Goal: Find specific page/section: Find specific page/section

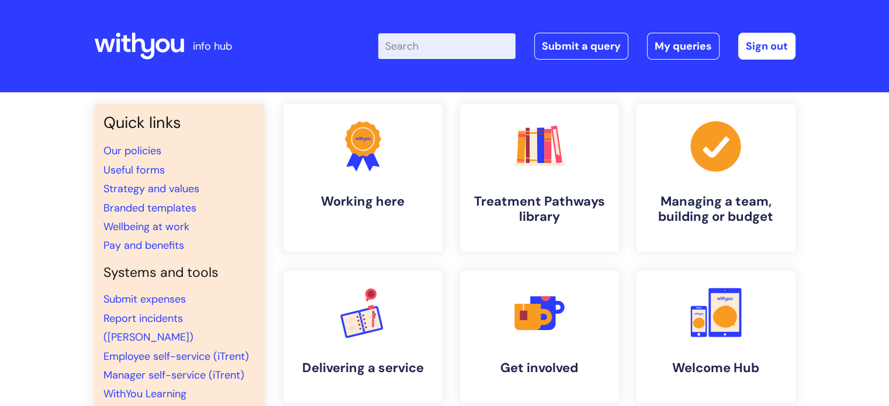
click at [403, 53] on input "Enter your search term here..." at bounding box center [446, 46] width 137 height 26
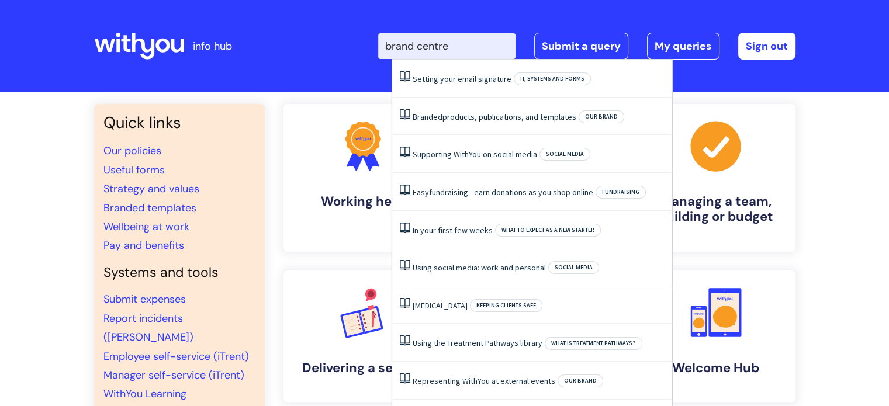
type input "brand centre"
click button "Search" at bounding box center [0, 0] width 0 height 0
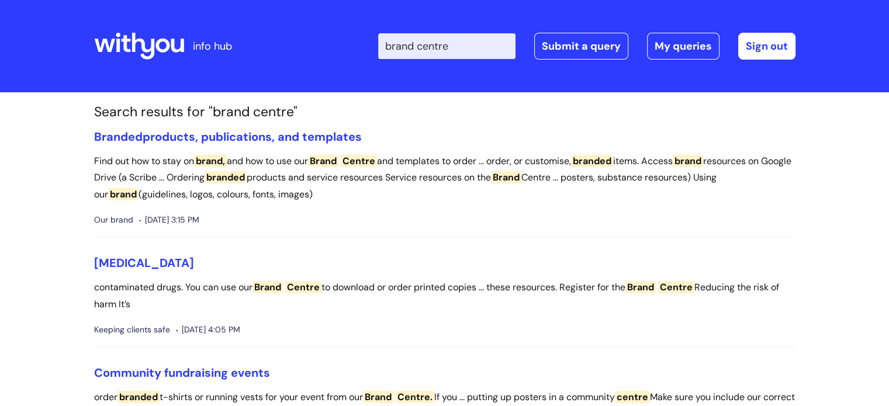
click at [215, 118] on h1 "Search results for "brand centre"" at bounding box center [445, 112] width 702 height 16
click at [216, 125] on section "Search results for "brand centre" Branded products, publications, and templates…" at bounding box center [444, 345] width 719 height 482
click at [216, 133] on link "Branded products, publications, and templates" at bounding box center [228, 136] width 268 height 15
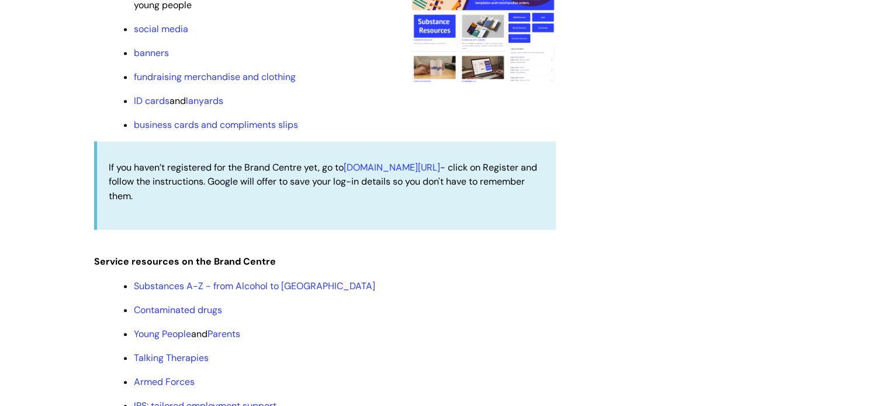
scroll to position [1225, 0]
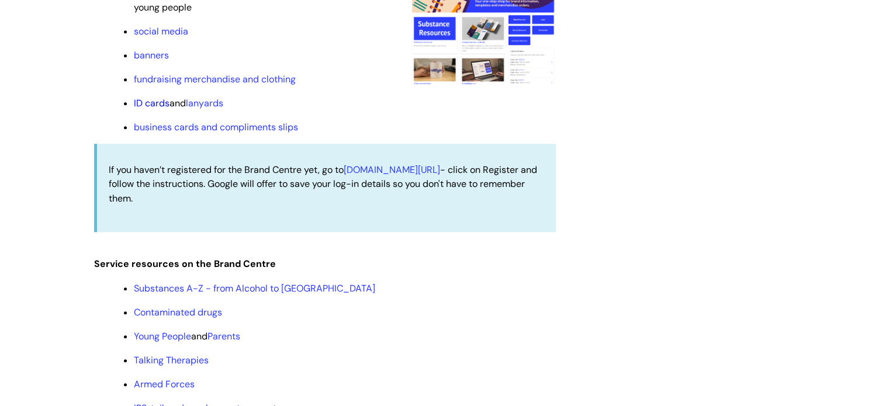
click at [147, 105] on link "ID cards" at bounding box center [152, 103] width 36 height 12
